Goal: Task Accomplishment & Management: Use online tool/utility

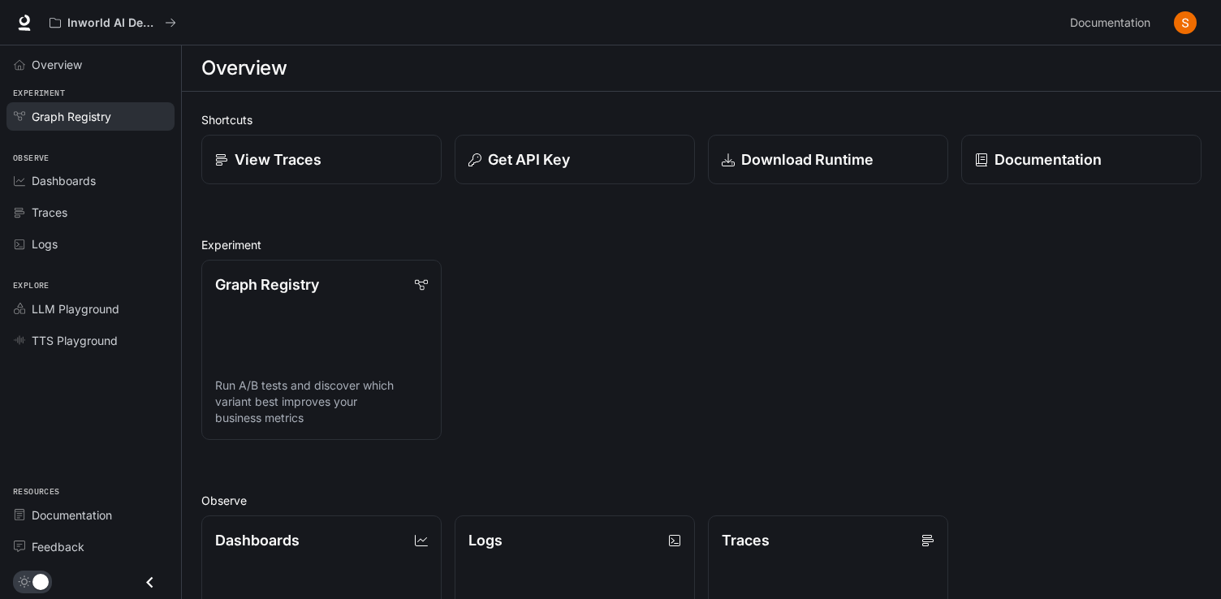
click at [99, 122] on span "Graph Registry" at bounding box center [72, 116] width 80 height 17
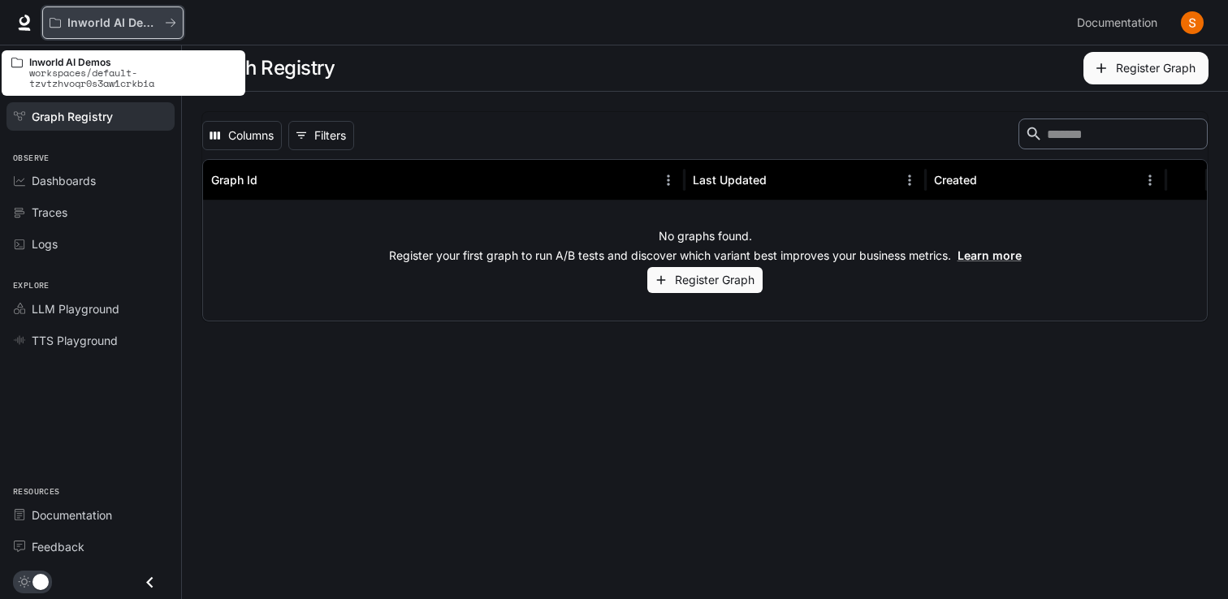
click at [92, 24] on p "Inworld AI Demos" at bounding box center [112, 23] width 91 height 14
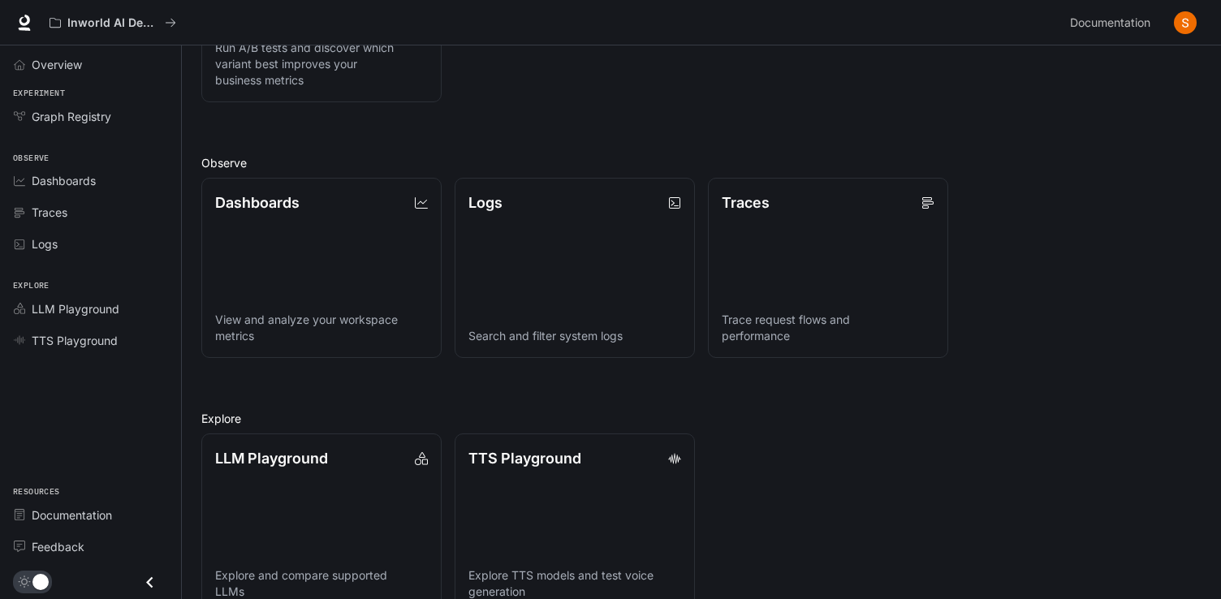
scroll to position [372, 0]
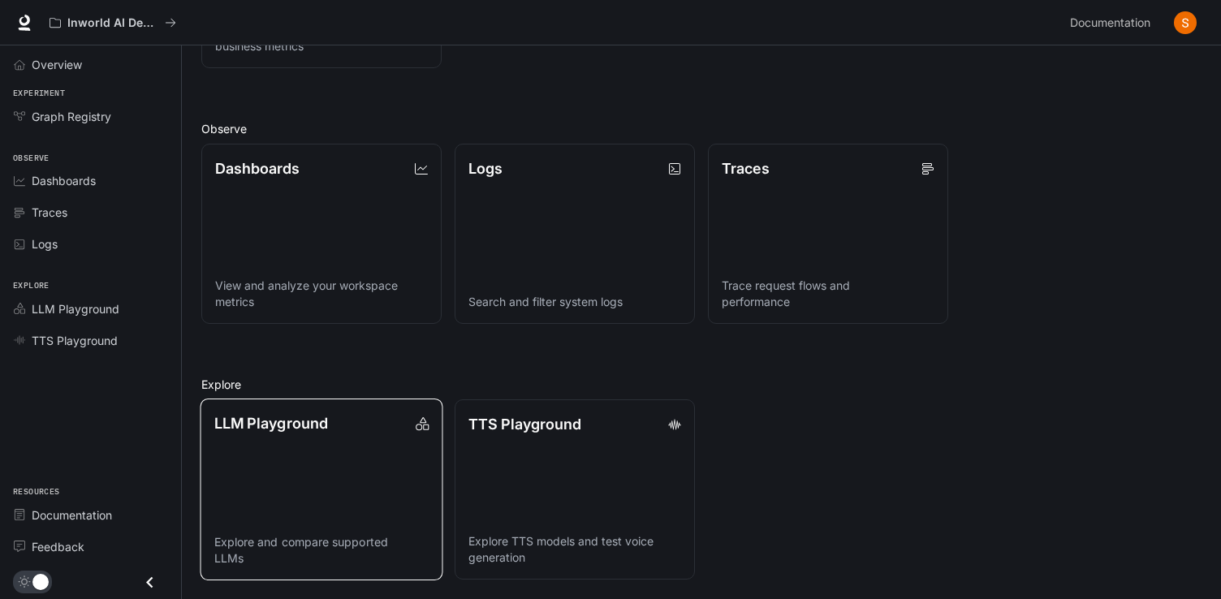
click at [314, 431] on p "LLM Playground" at bounding box center [271, 423] width 114 height 22
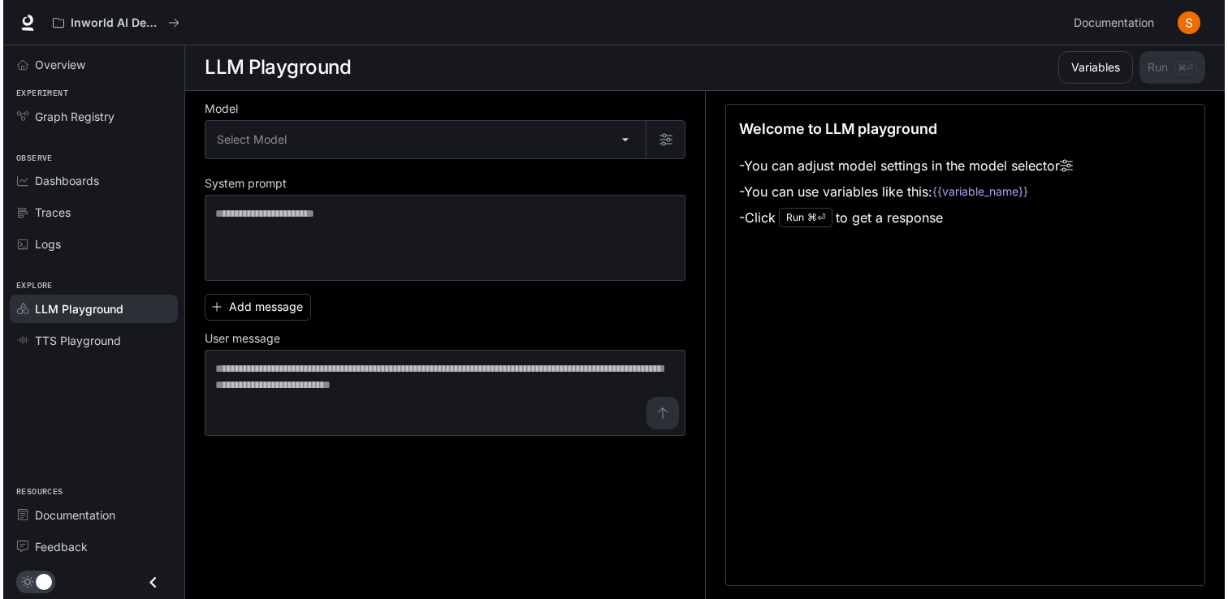
scroll to position [1, 0]
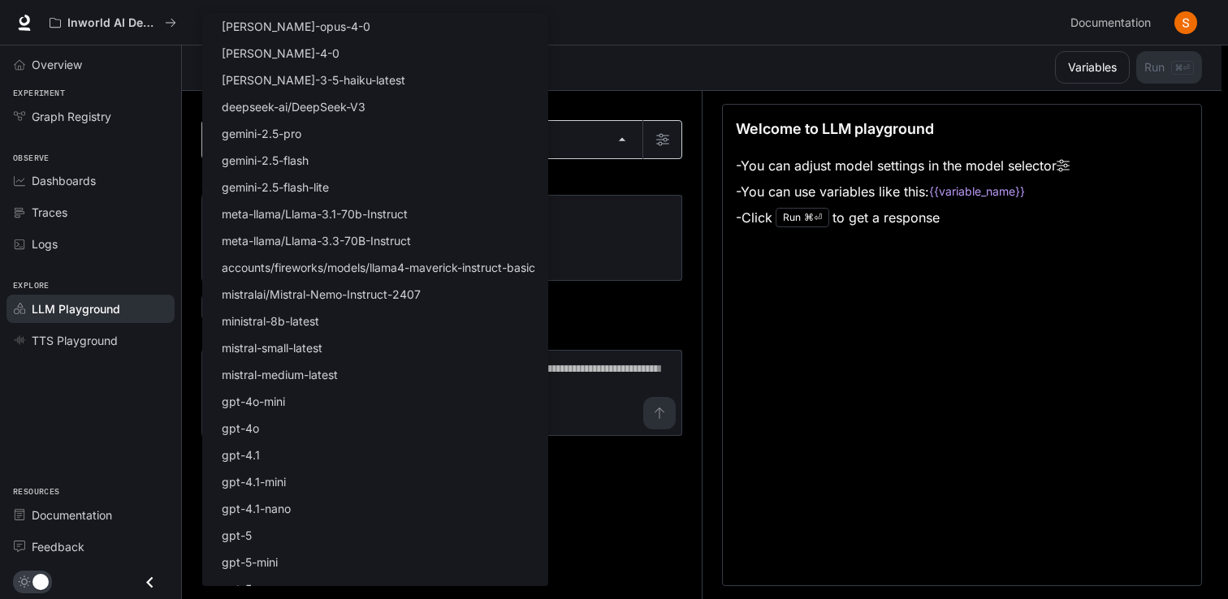
click at [619, 143] on body "Skip to main content Inworld AI Demos Documentation Documentation Portal Overvi…" at bounding box center [614, 299] width 1228 height 600
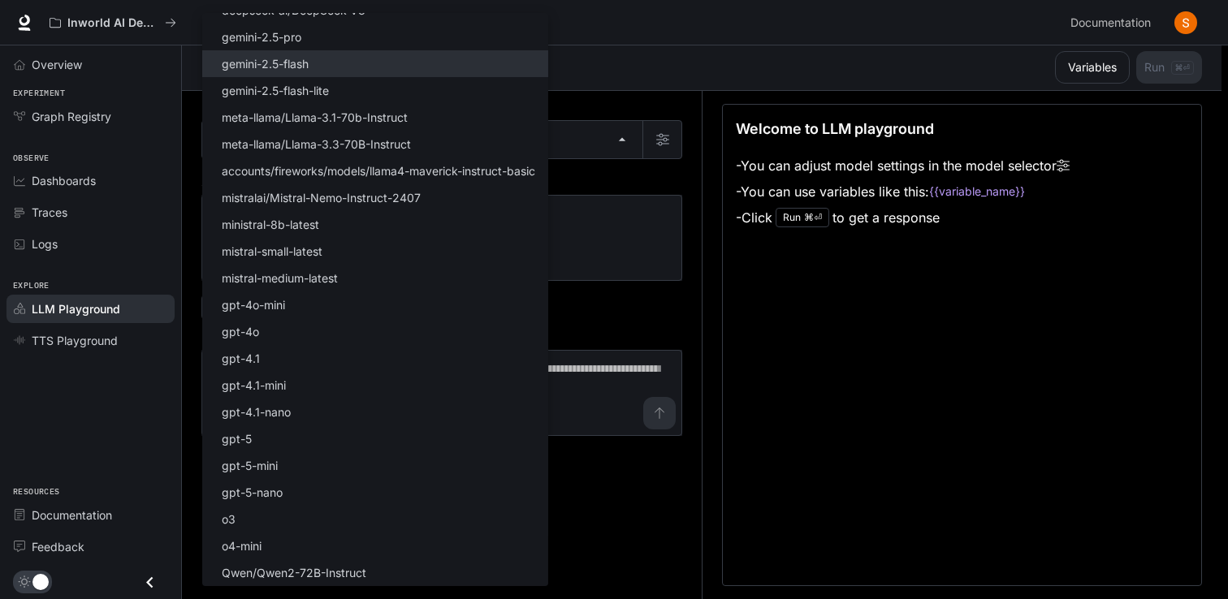
scroll to position [0, 0]
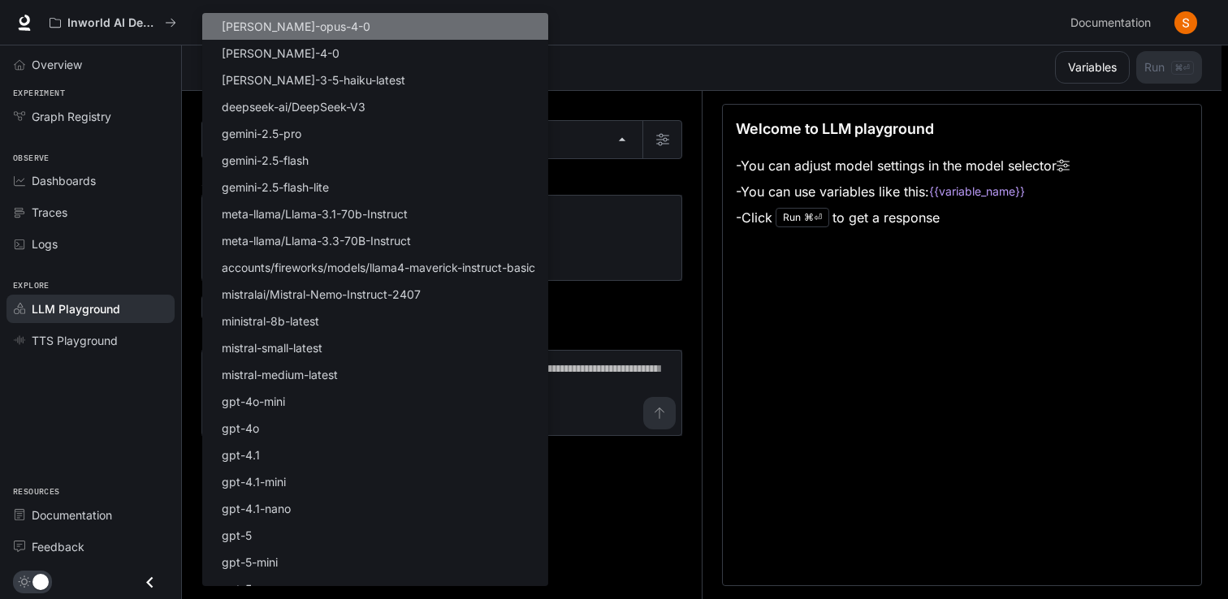
click at [389, 29] on li "[PERSON_NAME]-opus-4-0" at bounding box center [375, 26] width 346 height 27
type input "**********"
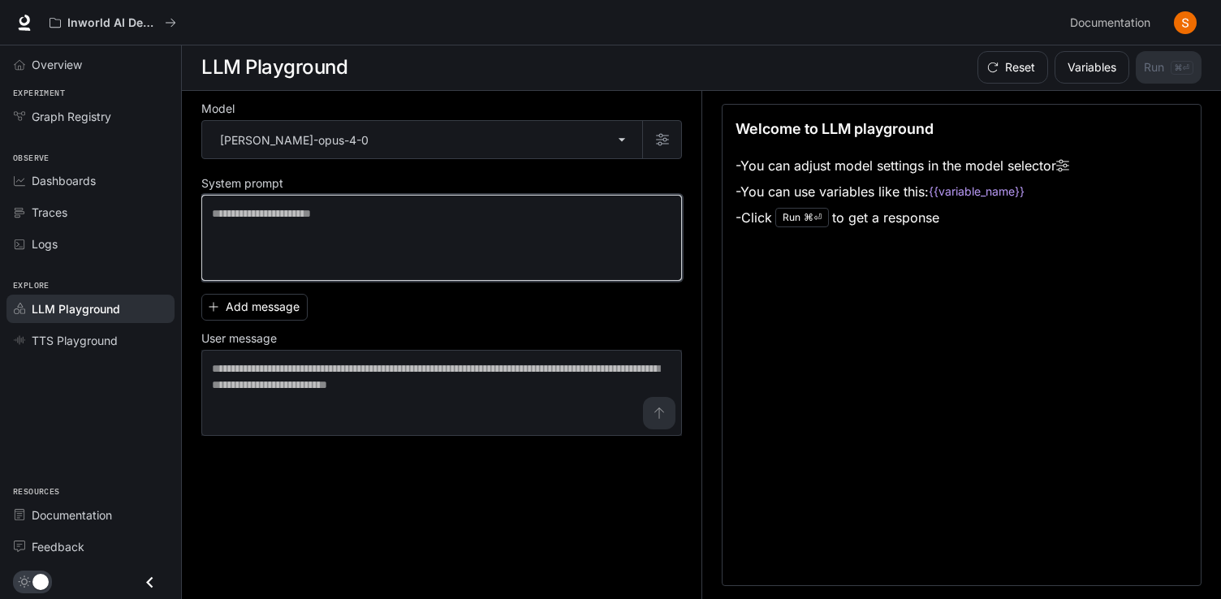
click at [373, 229] on textarea at bounding box center [442, 237] width 460 height 65
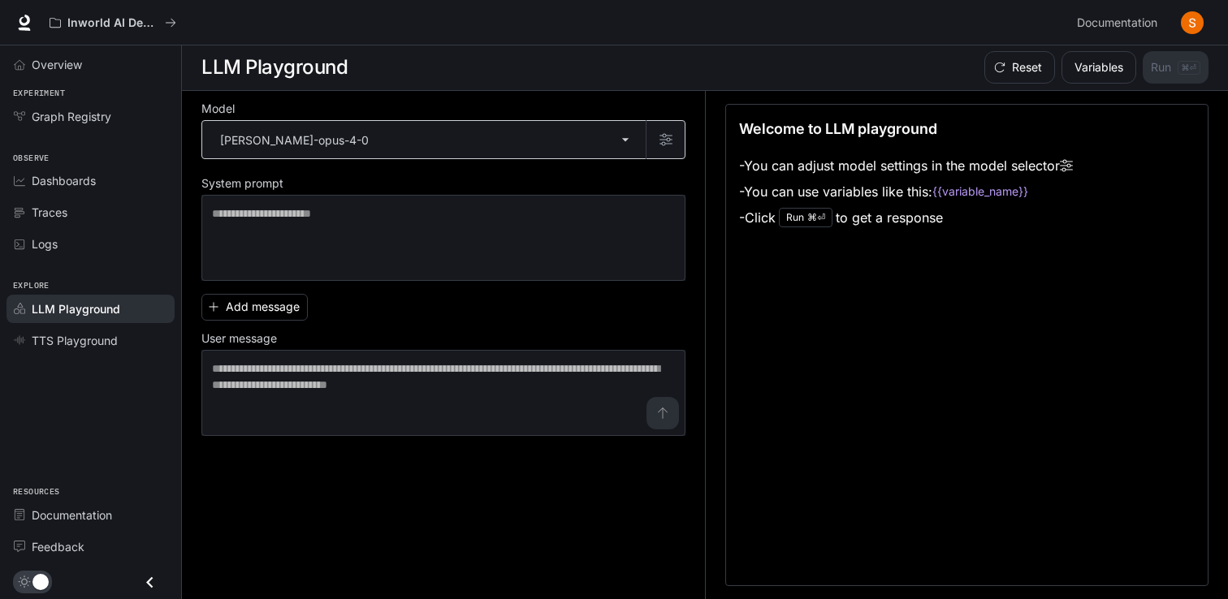
click at [380, 138] on body "**********" at bounding box center [614, 299] width 1228 height 600
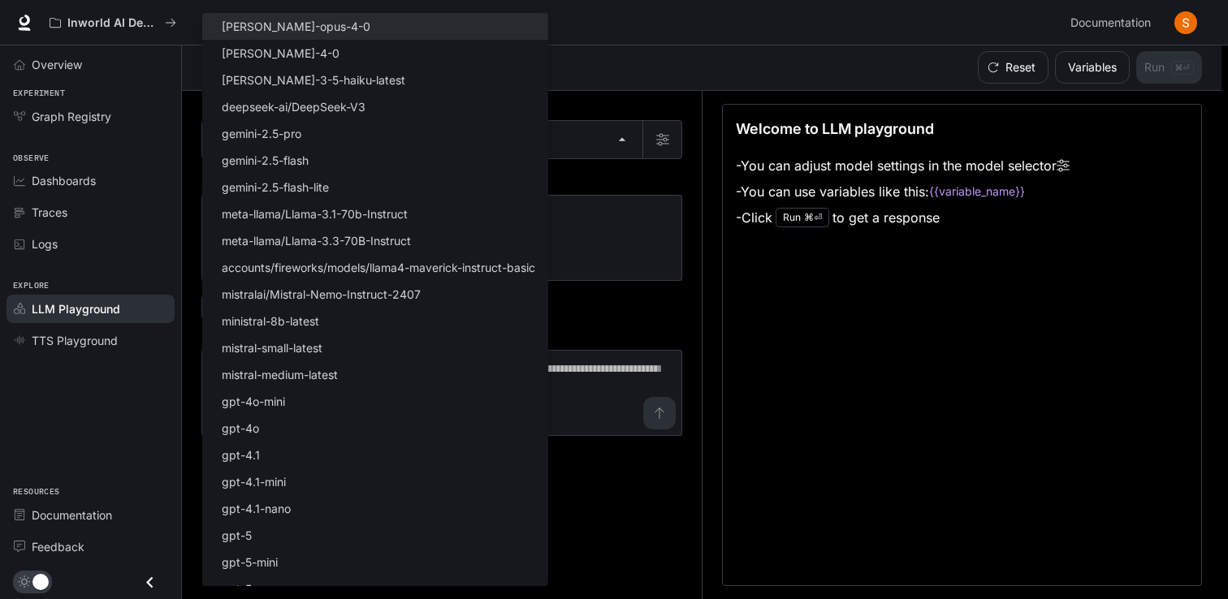
click at [641, 79] on div at bounding box center [614, 299] width 1228 height 599
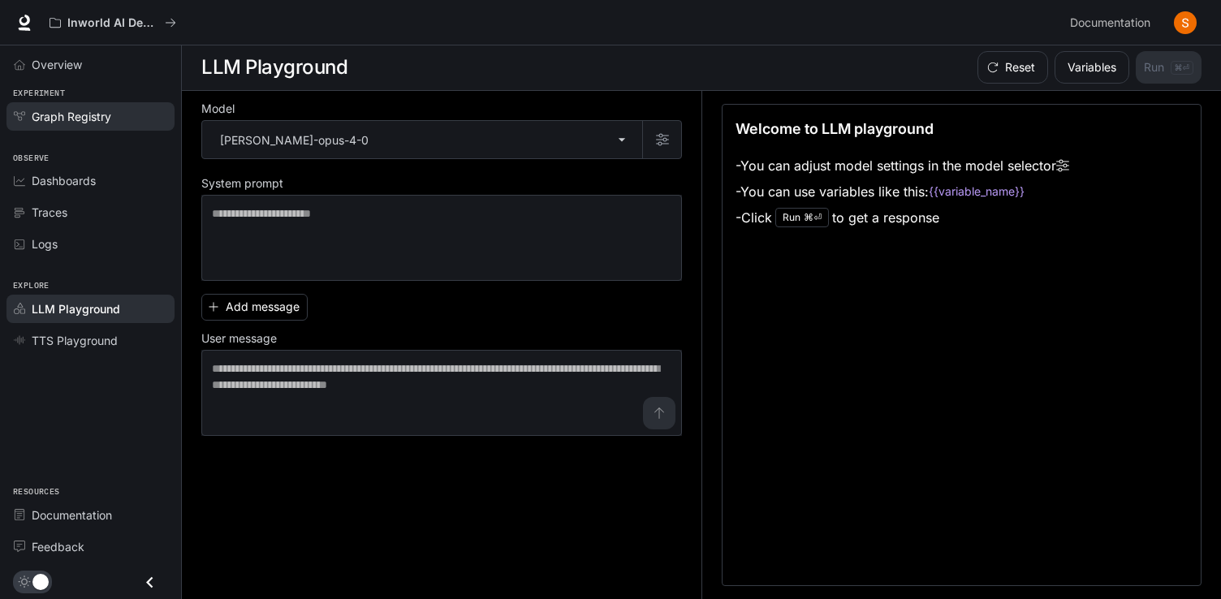
click at [104, 130] on link "Graph Registry" at bounding box center [90, 116] width 168 height 28
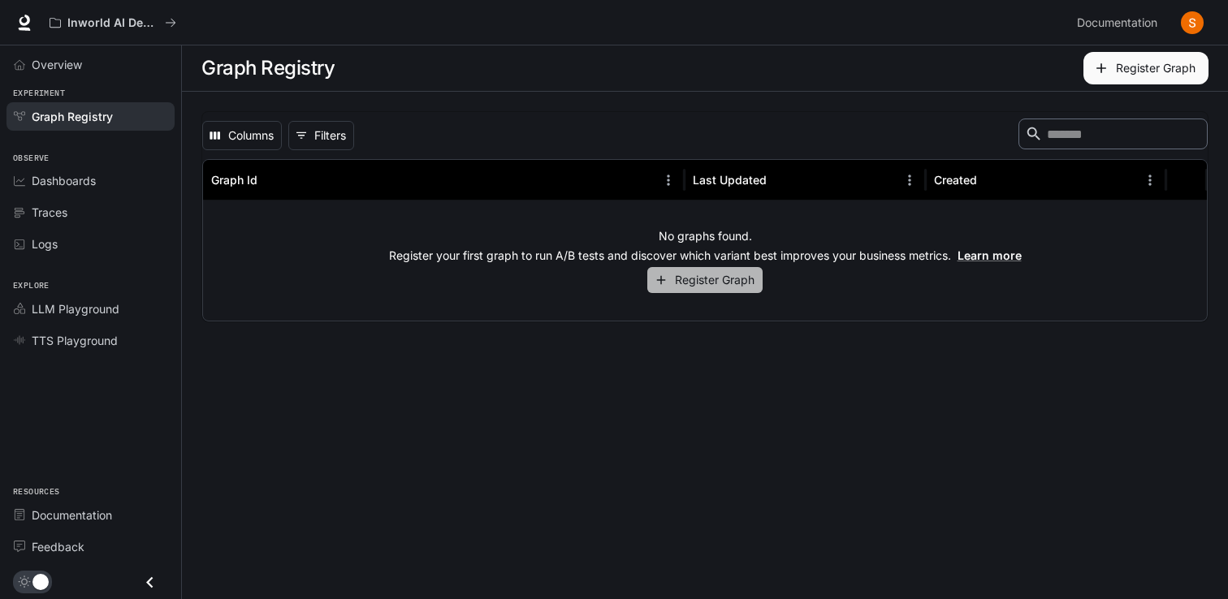
click at [734, 281] on button "Register Graph" at bounding box center [704, 280] width 115 height 27
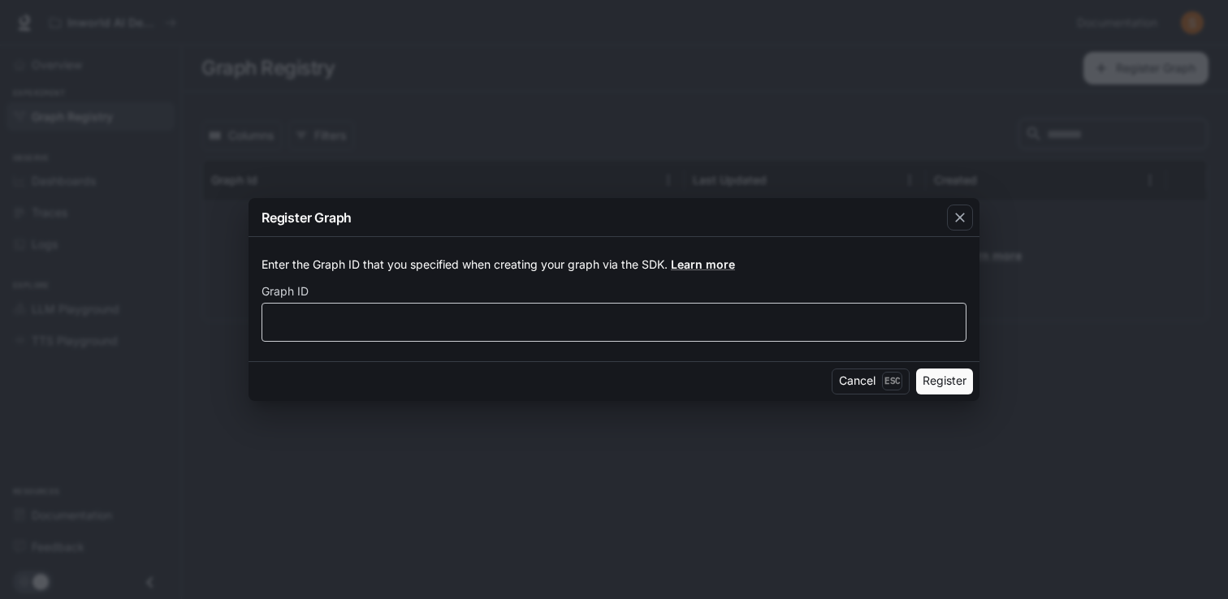
click at [483, 330] on div "​" at bounding box center [613, 322] width 705 height 39
click at [960, 221] on icon "button" at bounding box center [960, 217] width 16 height 16
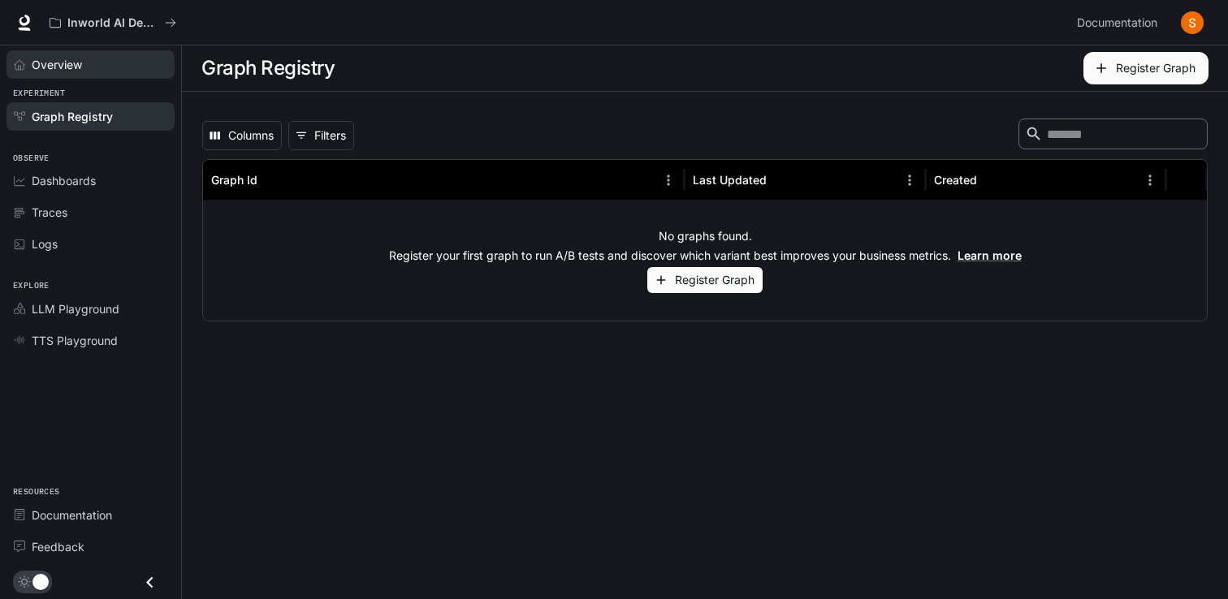
click at [54, 64] on span "Overview" at bounding box center [57, 64] width 50 height 17
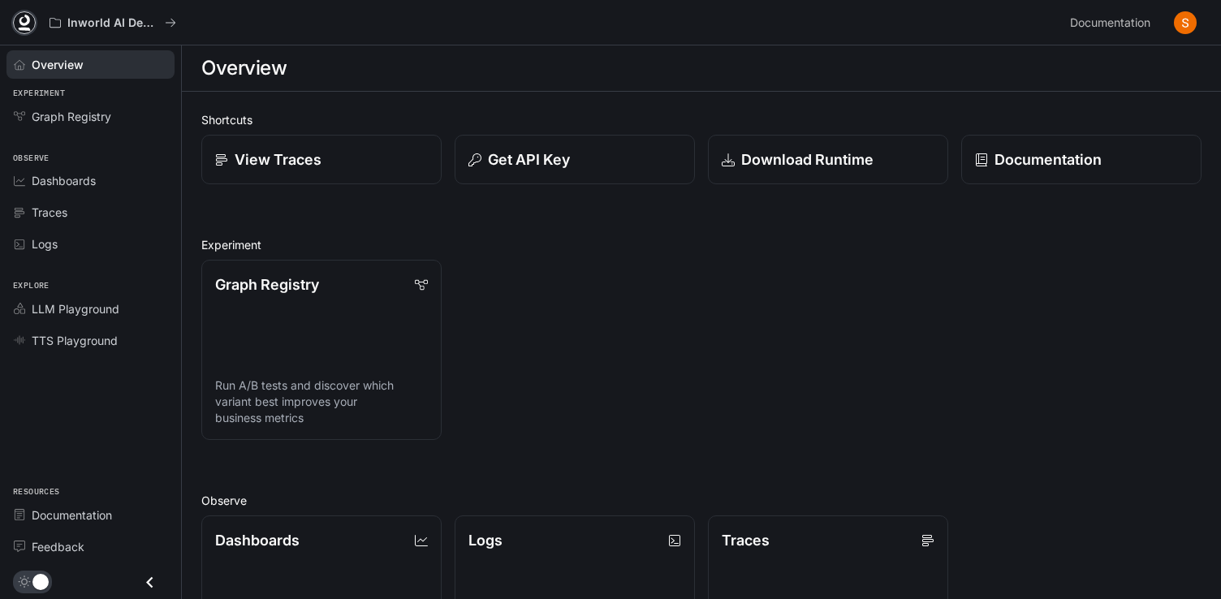
click at [28, 24] on icon at bounding box center [24, 20] width 11 height 11
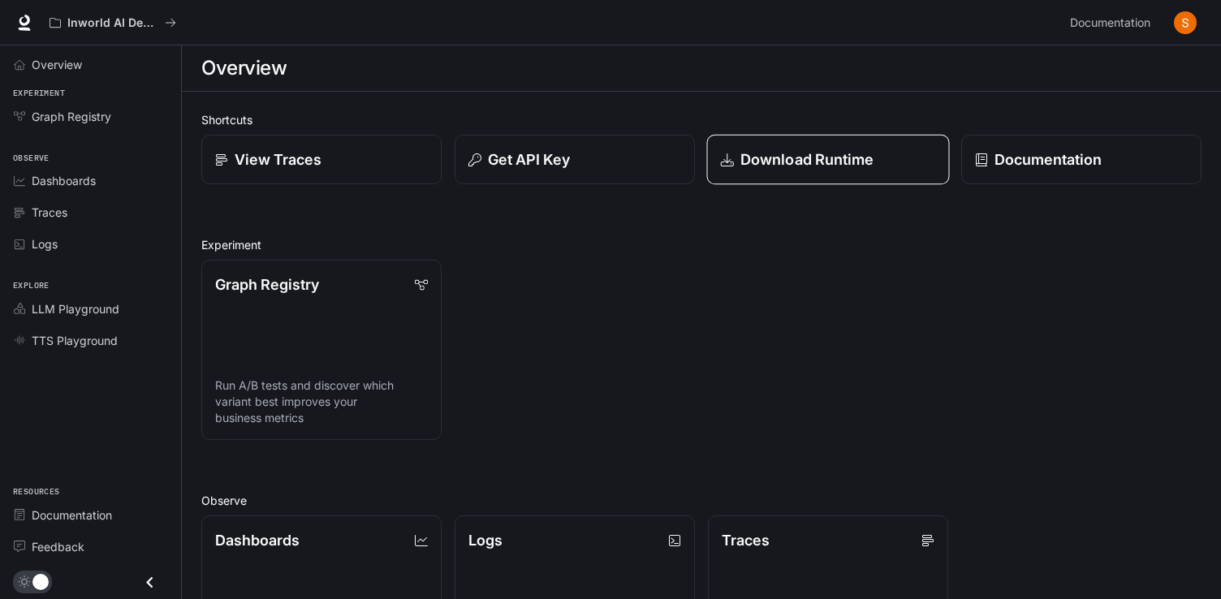
click at [822, 163] on p "Download Runtime" at bounding box center [807, 160] width 134 height 22
click at [375, 36] on div "Inworld AI Demos" at bounding box center [552, 22] width 1021 height 32
